Goal: Task Accomplishment & Management: Use online tool/utility

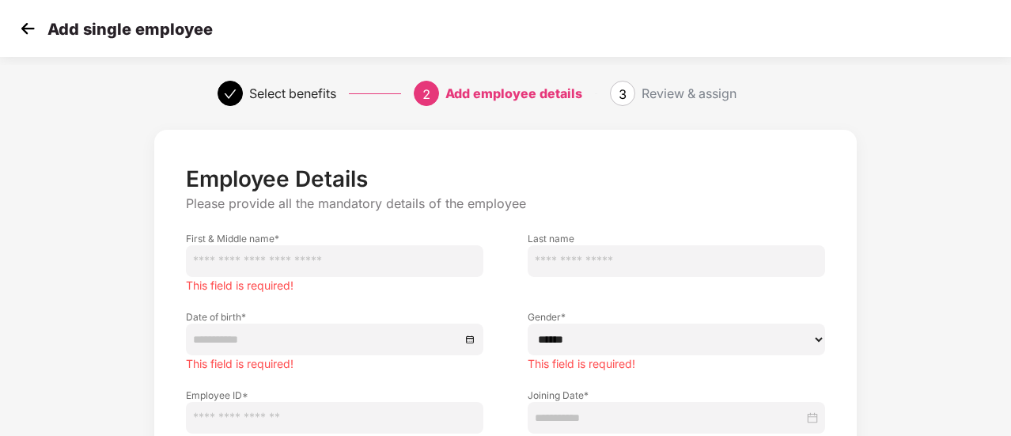
scroll to position [198, 0]
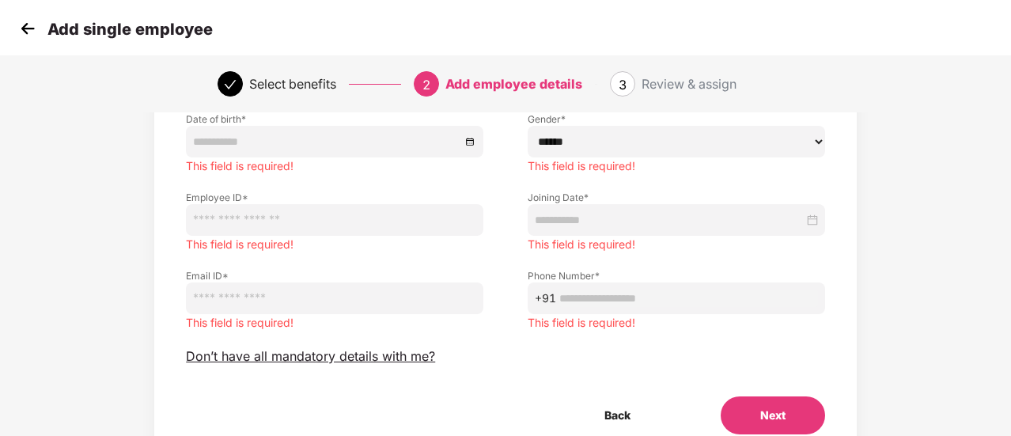
click at [19, 28] on div "Add single employee" at bounding box center [505, 28] width 1011 height 57
click at [19, 28] on img at bounding box center [28, 29] width 24 height 24
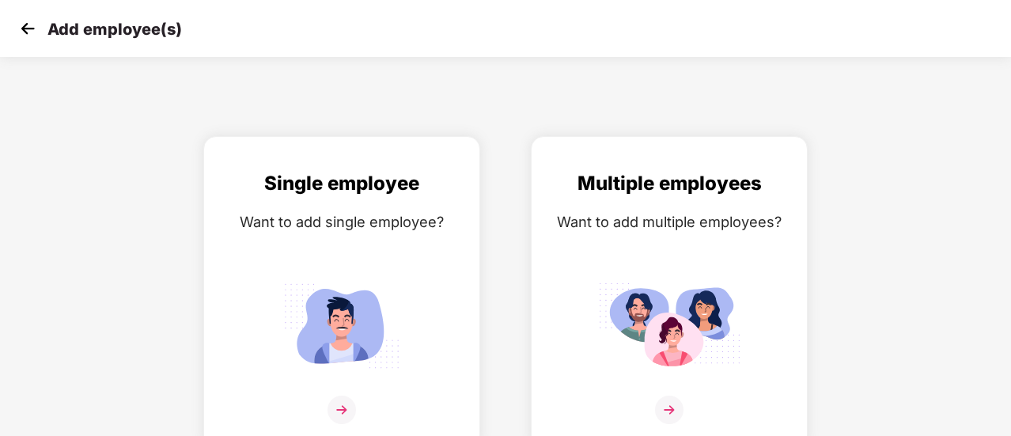
click at [19, 28] on img at bounding box center [28, 29] width 24 height 24
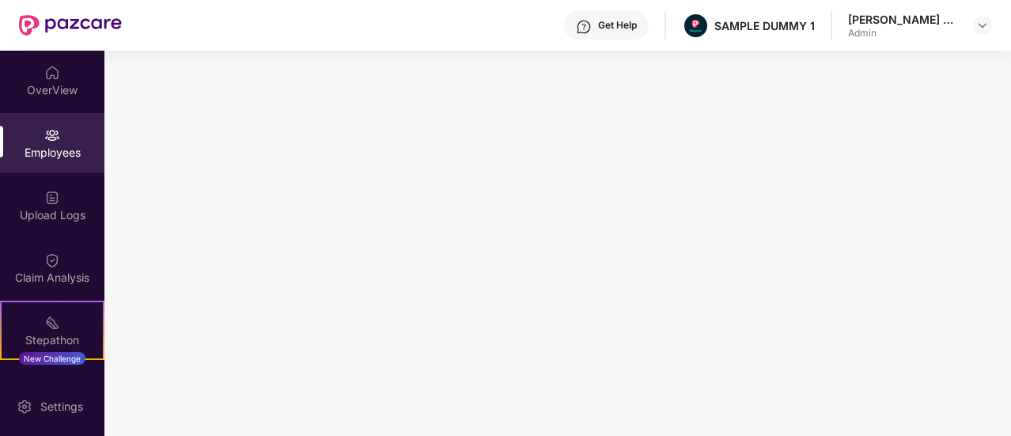
click at [19, 28] on img at bounding box center [70, 25] width 103 height 21
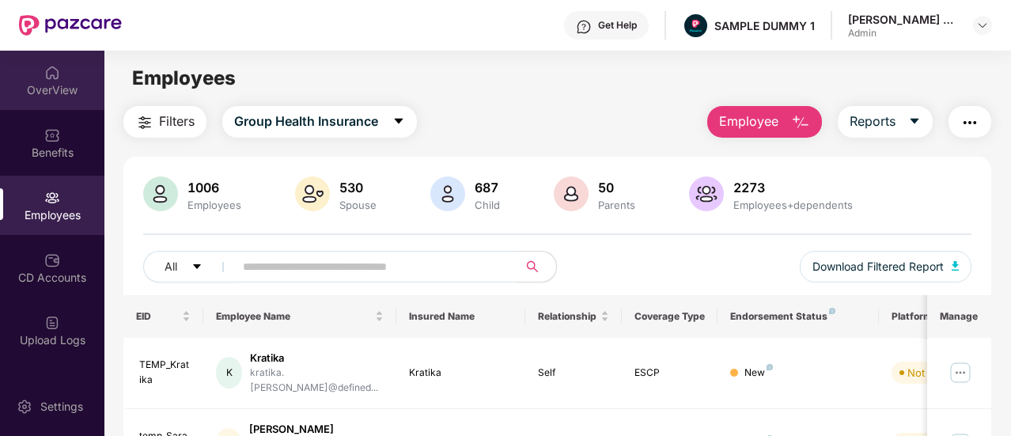
click at [68, 98] on div "OverView" at bounding box center [52, 80] width 104 height 59
